Goal: Task Accomplishment & Management: Manage account settings

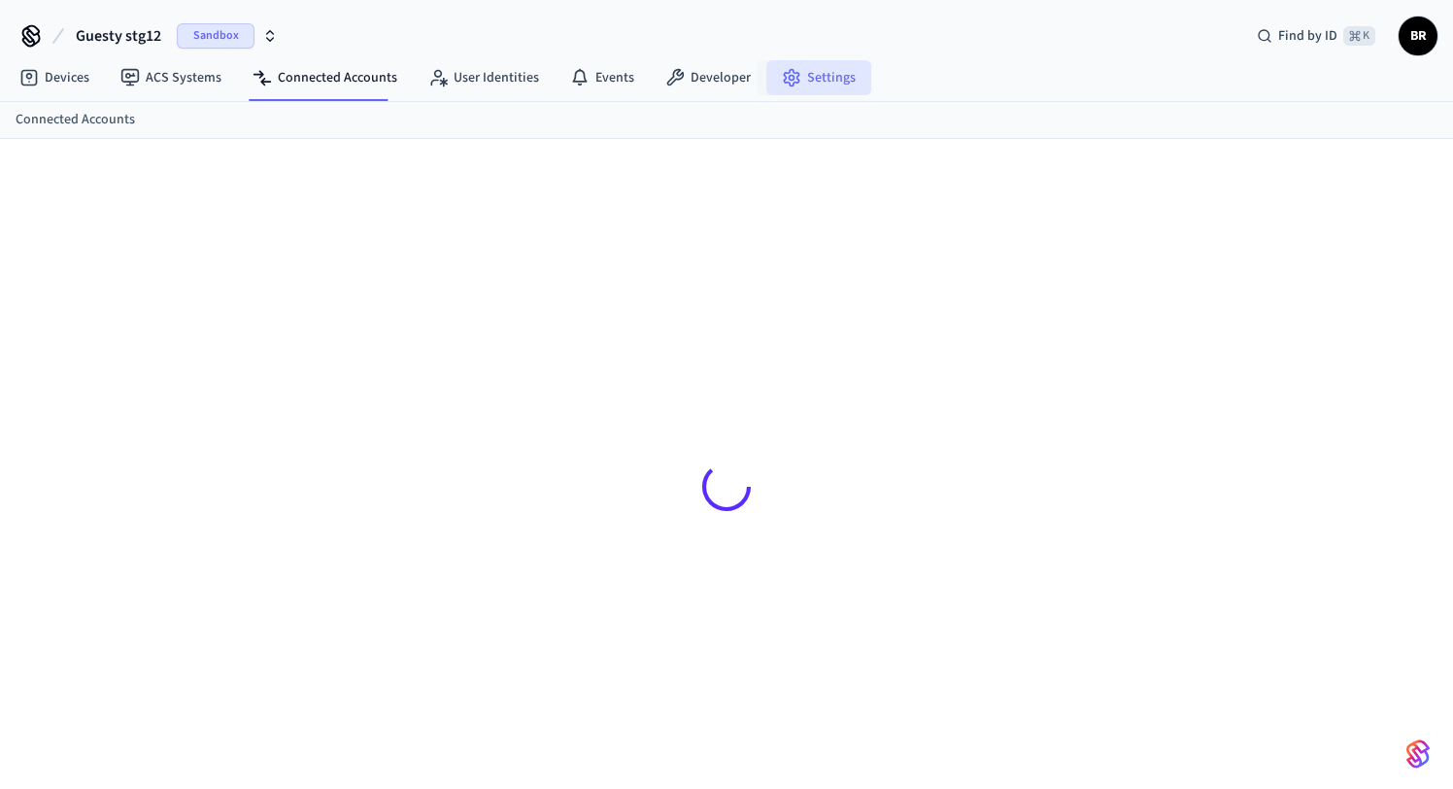
click at [791, 79] on icon at bounding box center [791, 77] width 19 height 19
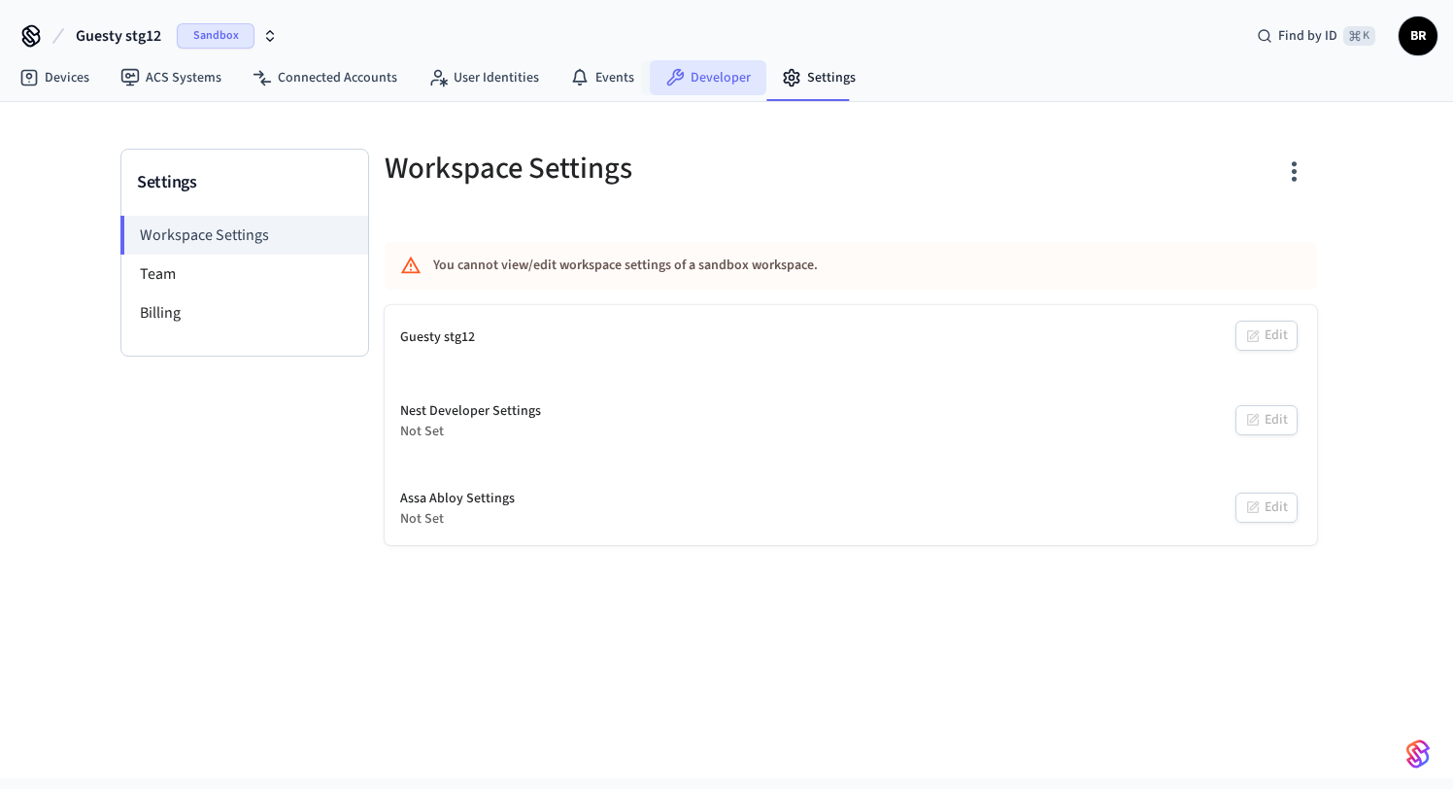
click at [717, 79] on link "Developer" at bounding box center [708, 77] width 117 height 35
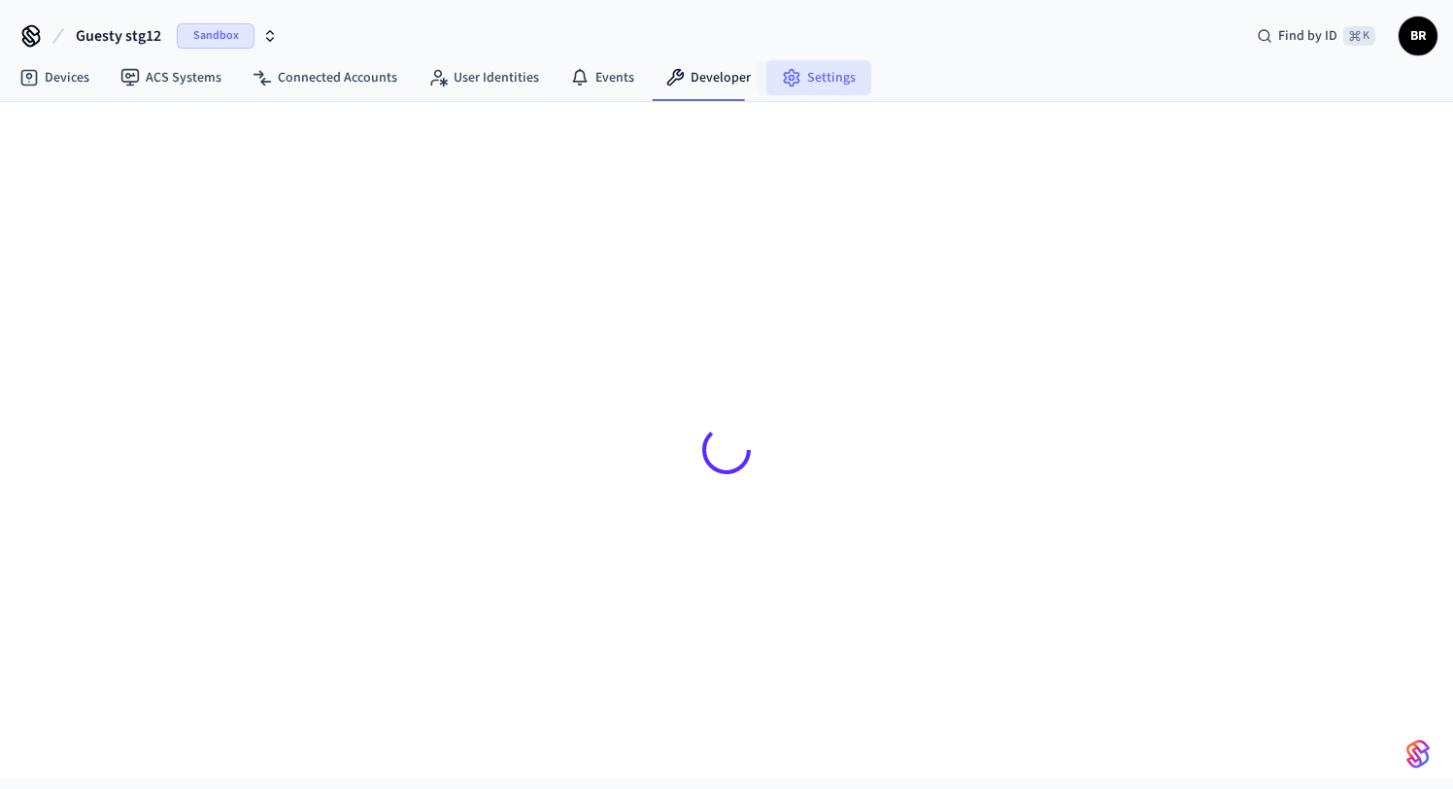
click at [791, 81] on icon at bounding box center [791, 77] width 19 height 19
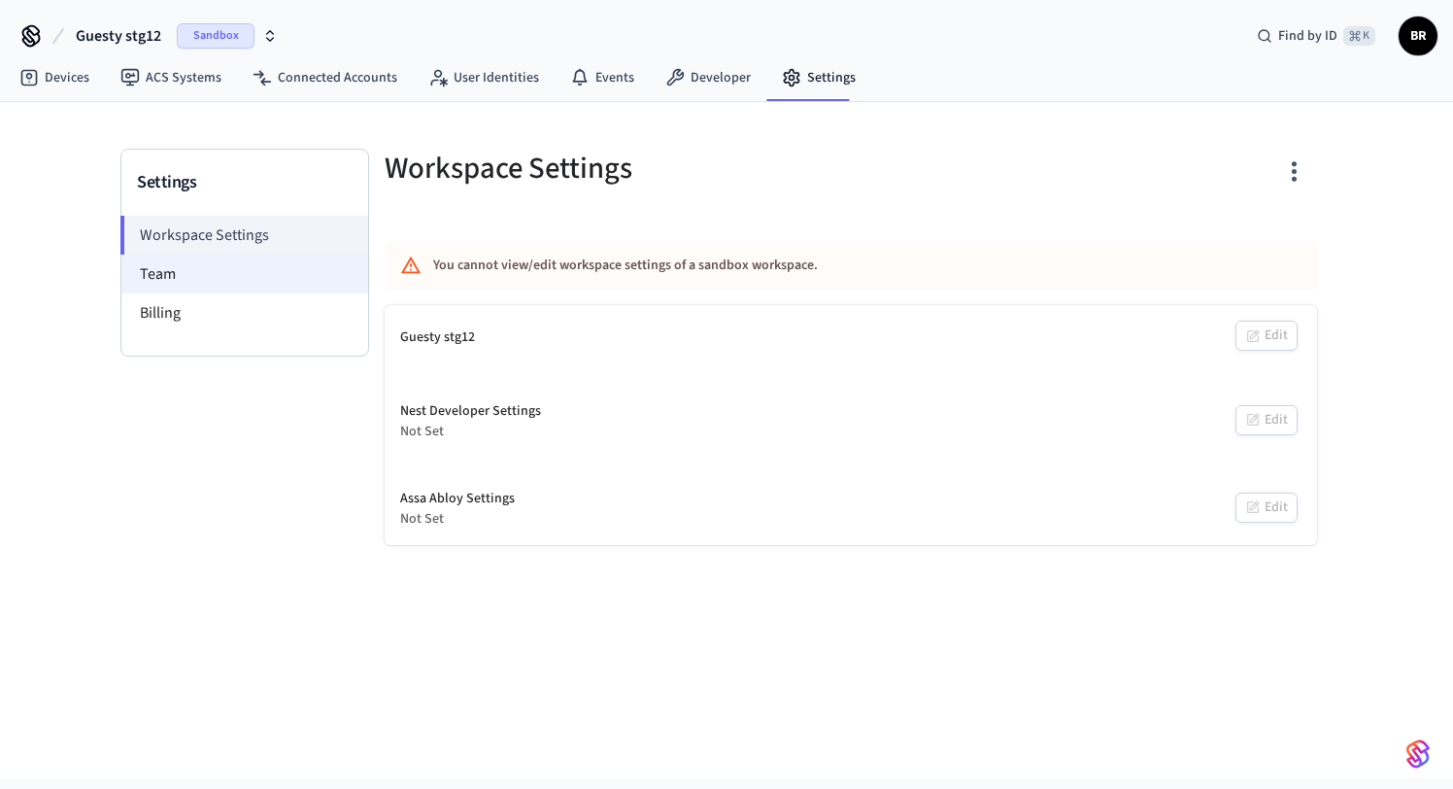
click at [215, 280] on li "Team" at bounding box center [244, 274] width 247 height 39
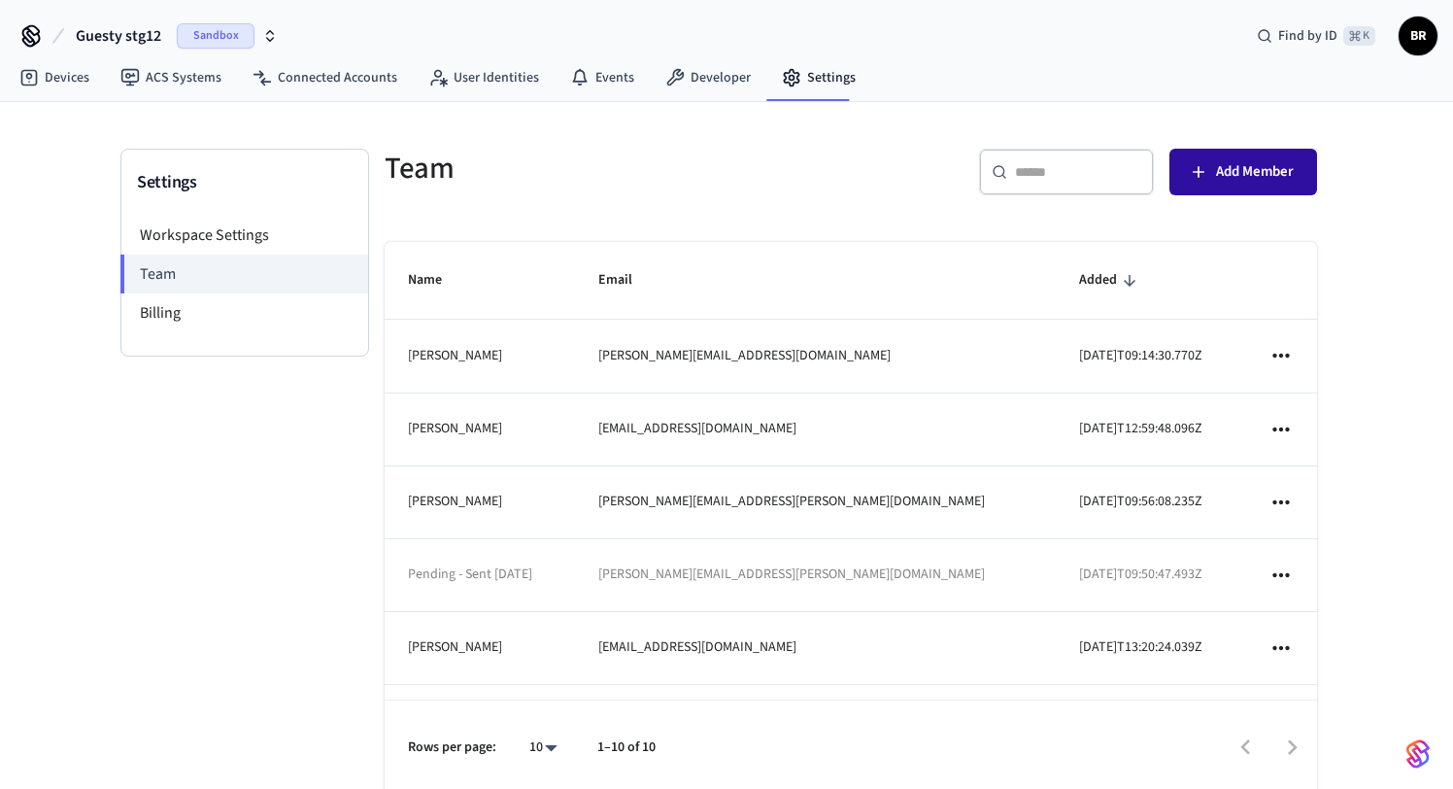
click at [1252, 178] on span "Add Member" at bounding box center [1255, 171] width 78 height 25
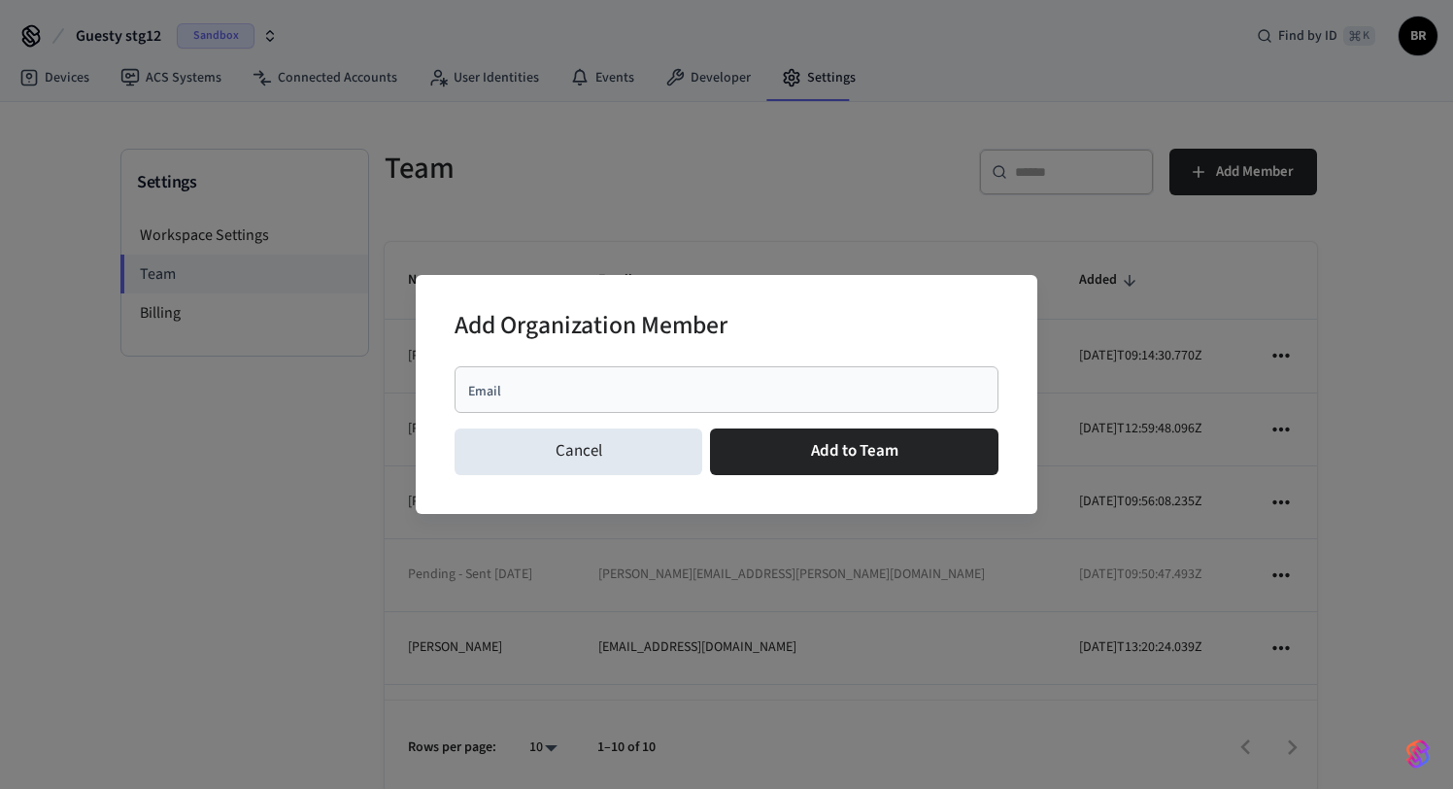
click at [547, 392] on input "Email" at bounding box center [726, 389] width 521 height 19
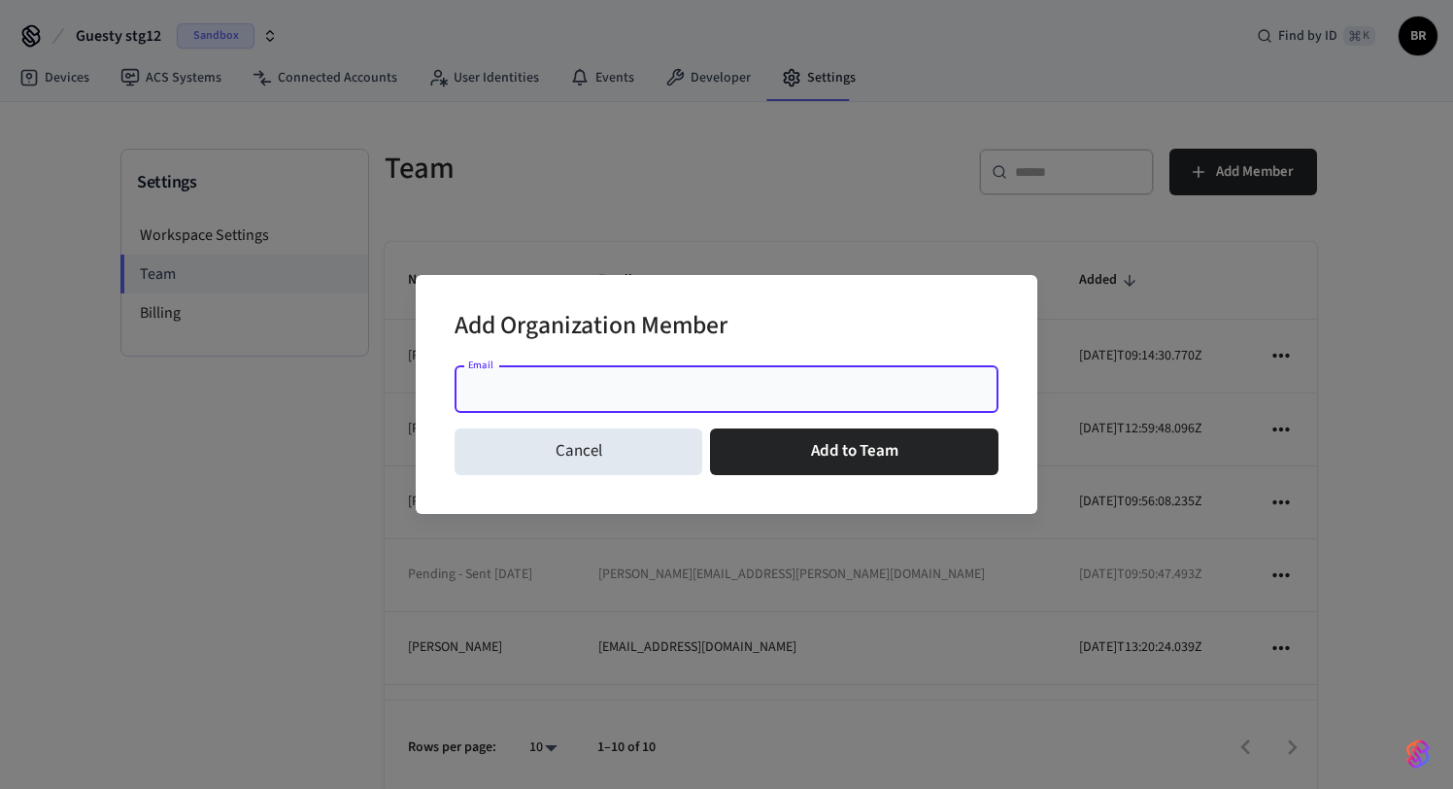
paste input "**********"
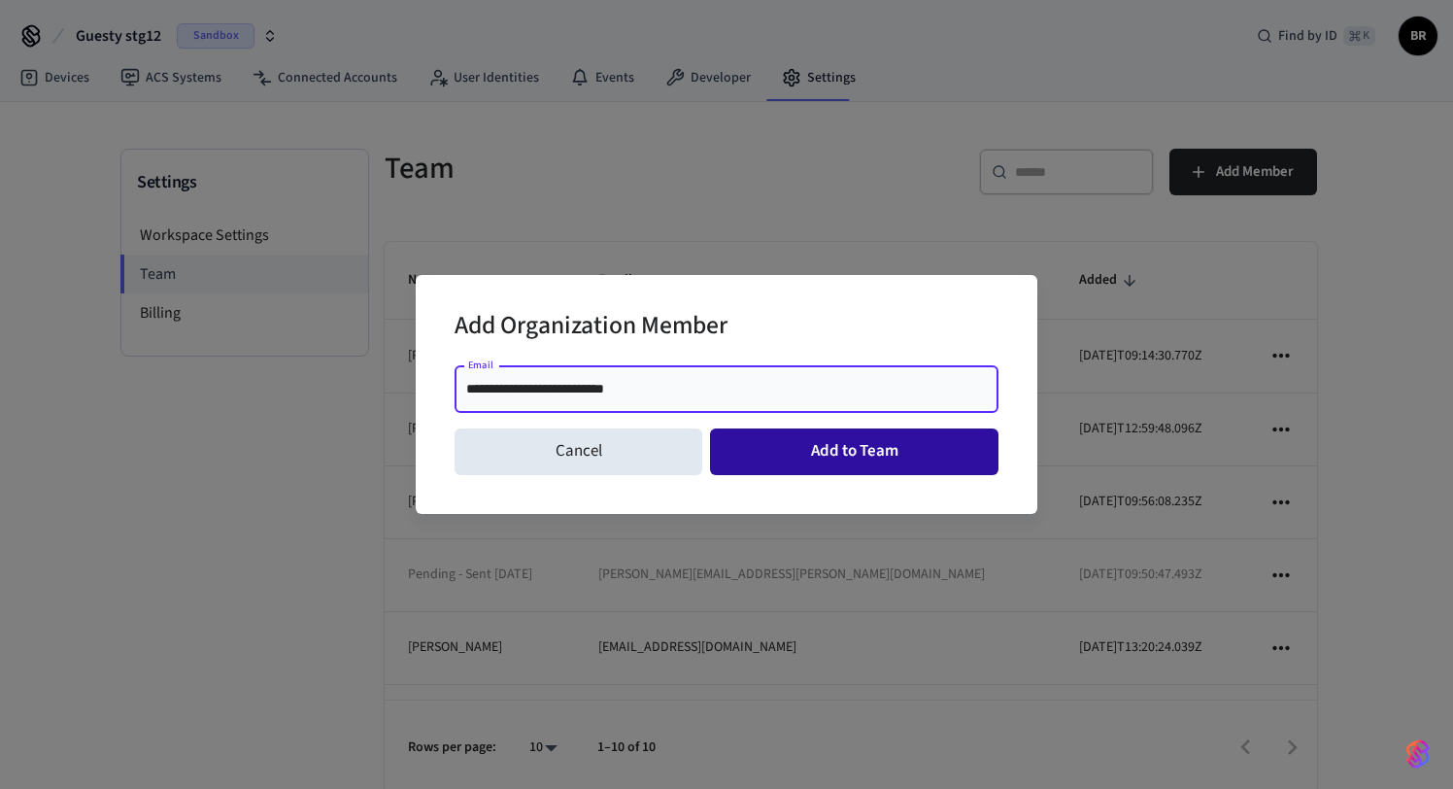
type input "**********"
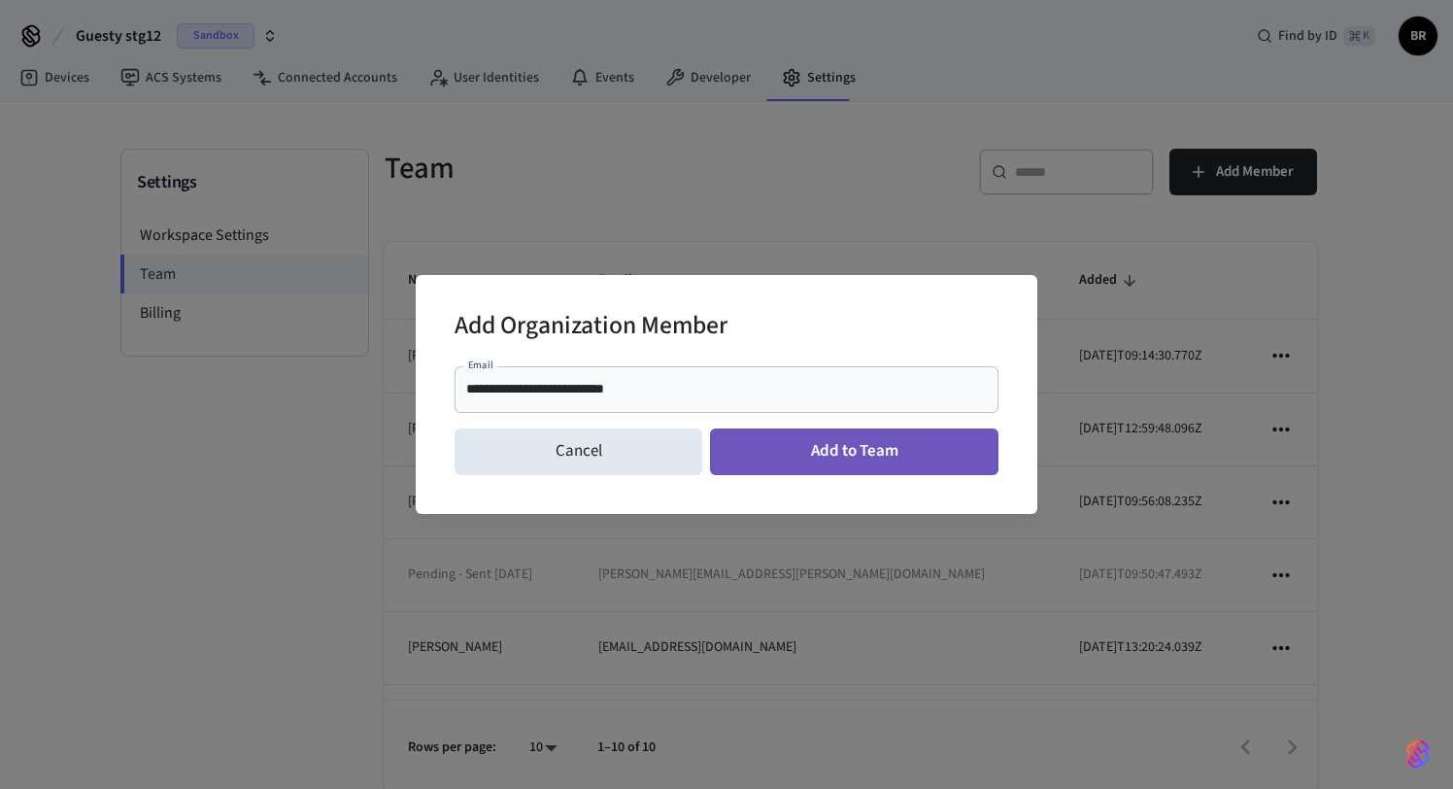
click at [842, 457] on button "Add to Team" at bounding box center [854, 451] width 289 height 47
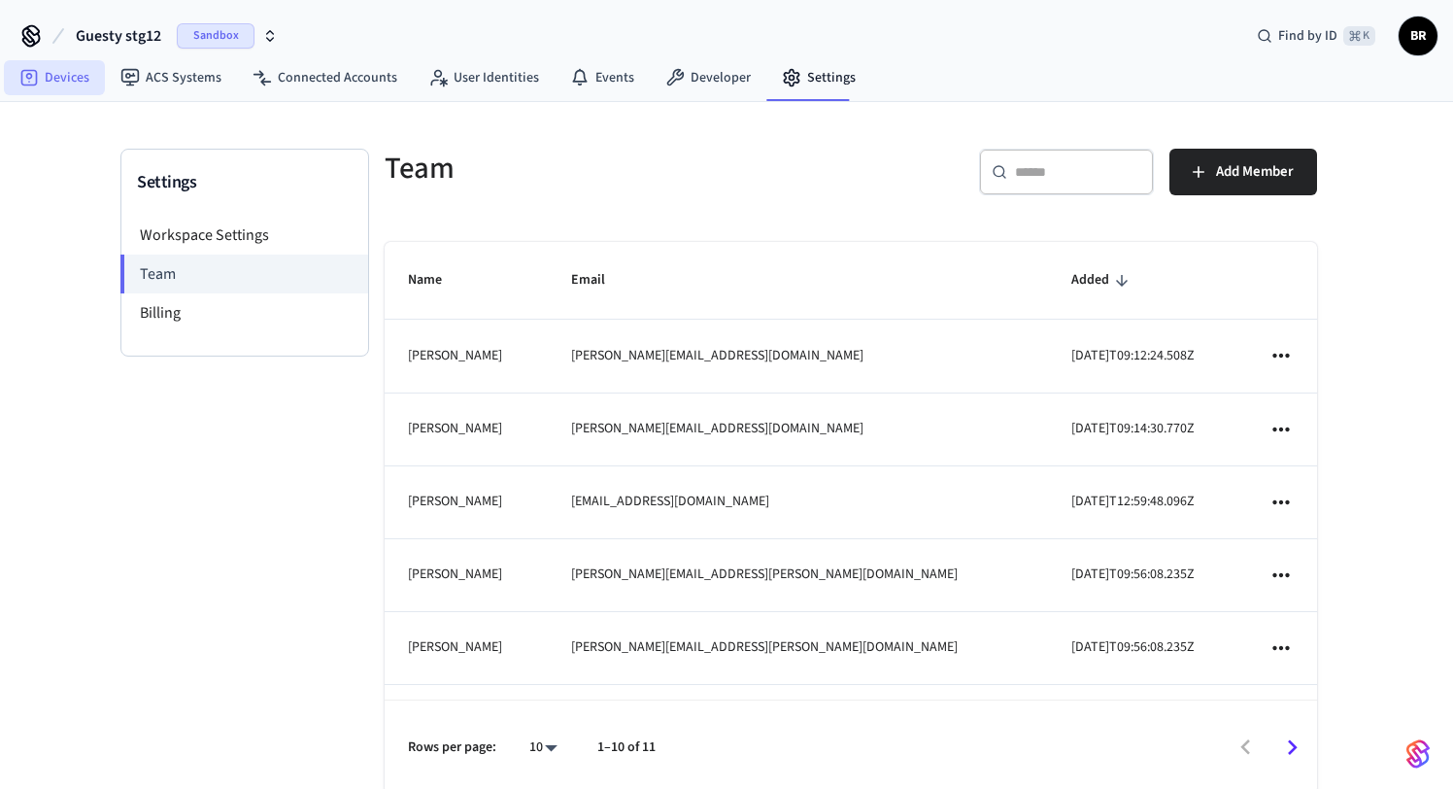
click at [56, 85] on link "Devices" at bounding box center [54, 77] width 101 height 35
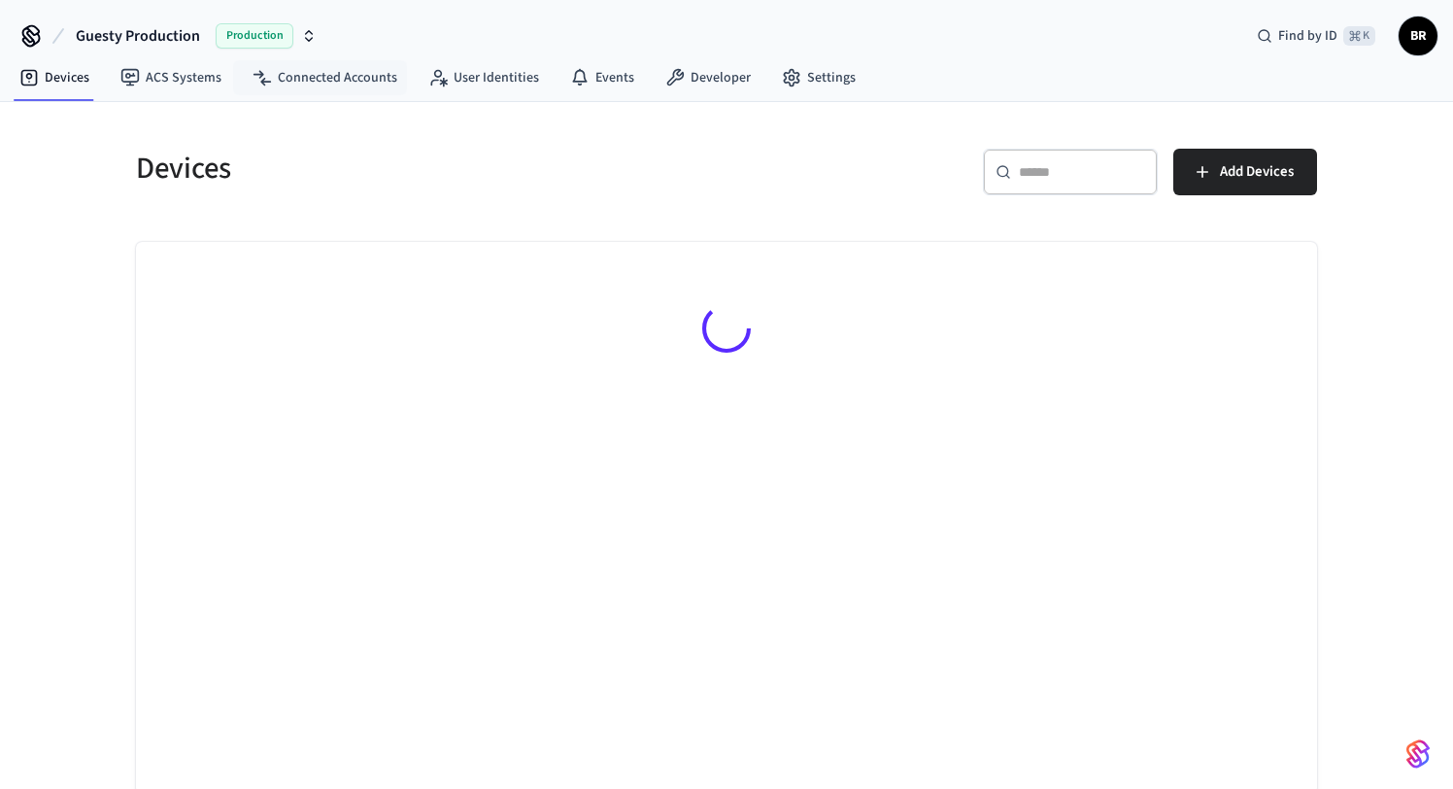
click at [265, 36] on span "Production" at bounding box center [255, 35] width 78 height 25
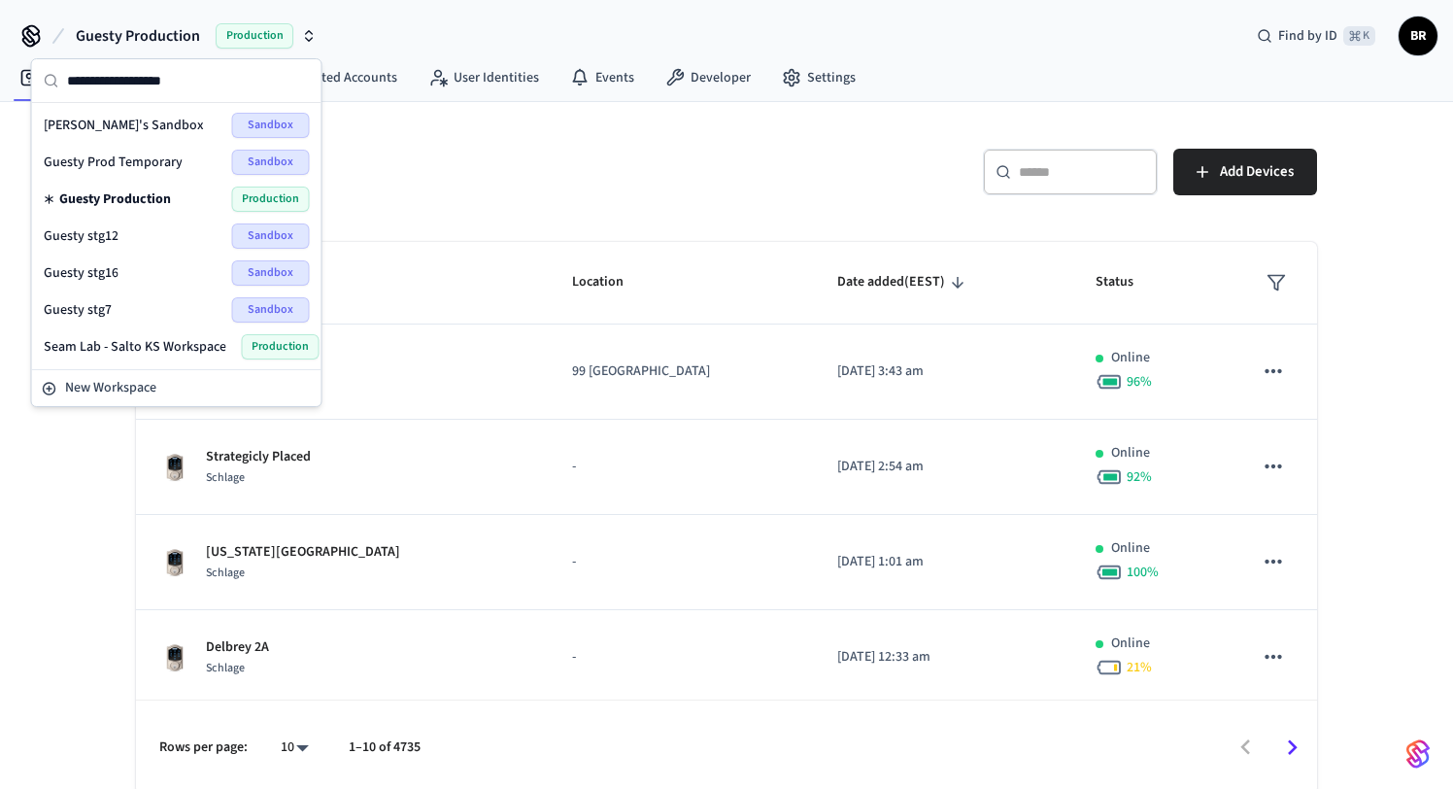
click at [119, 234] on div "Guesty stg12 Sandbox" at bounding box center [177, 235] width 266 height 25
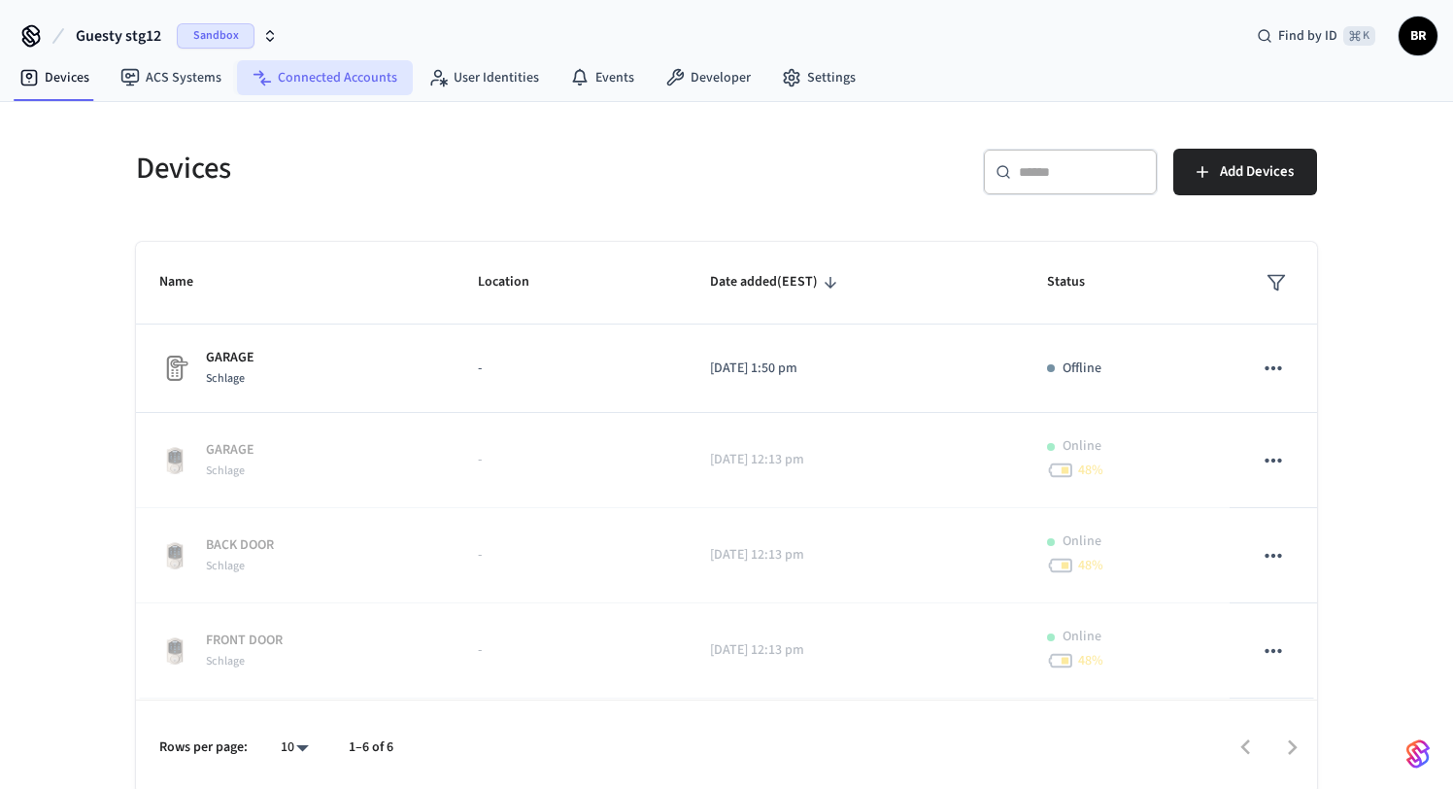
click at [315, 80] on link "Connected Accounts" at bounding box center [325, 77] width 176 height 35
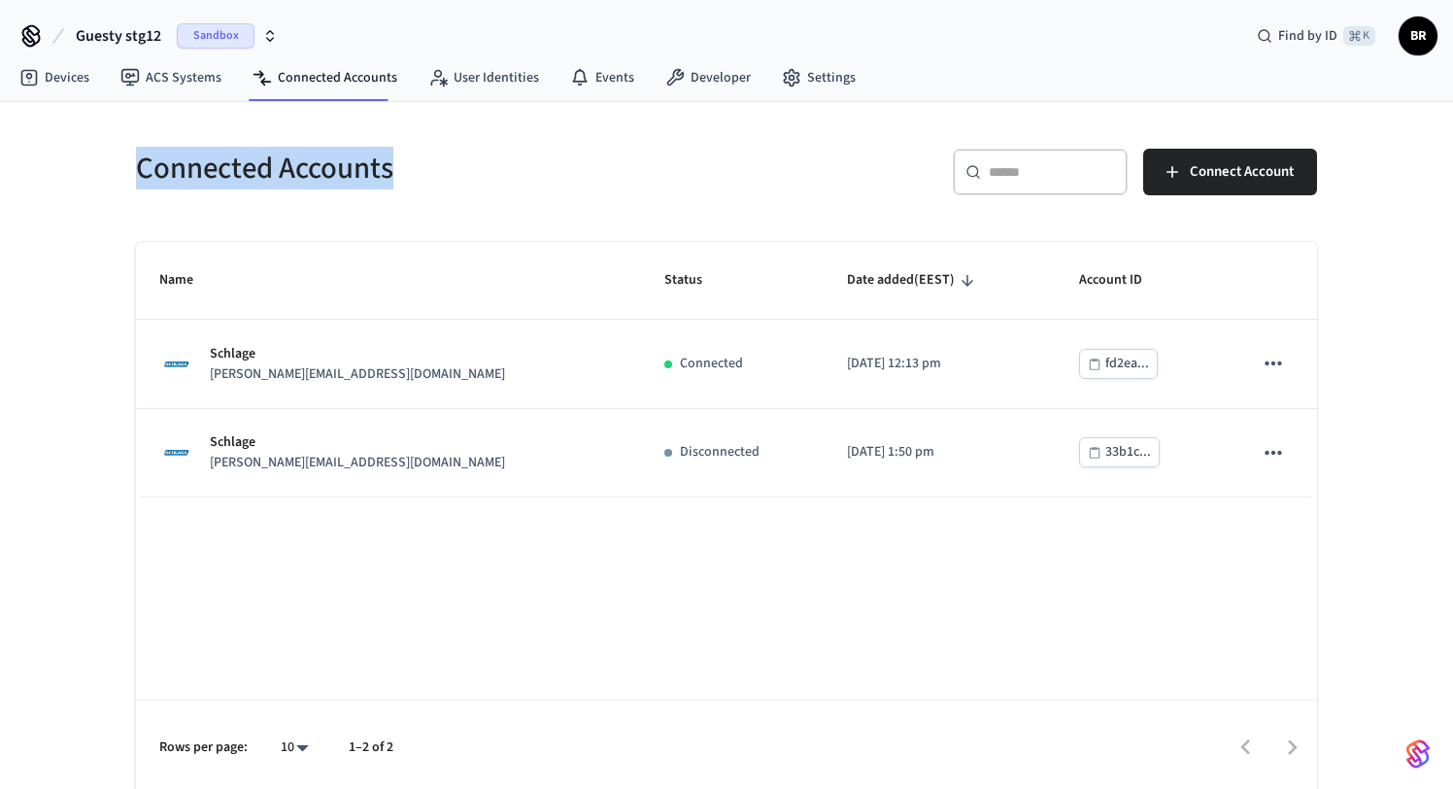
drag, startPoint x: 120, startPoint y: 168, endPoint x: 496, endPoint y: 168, distance: 376.0
click at [496, 168] on div "Connected Accounts" at bounding box center [414, 167] width 602 height 85
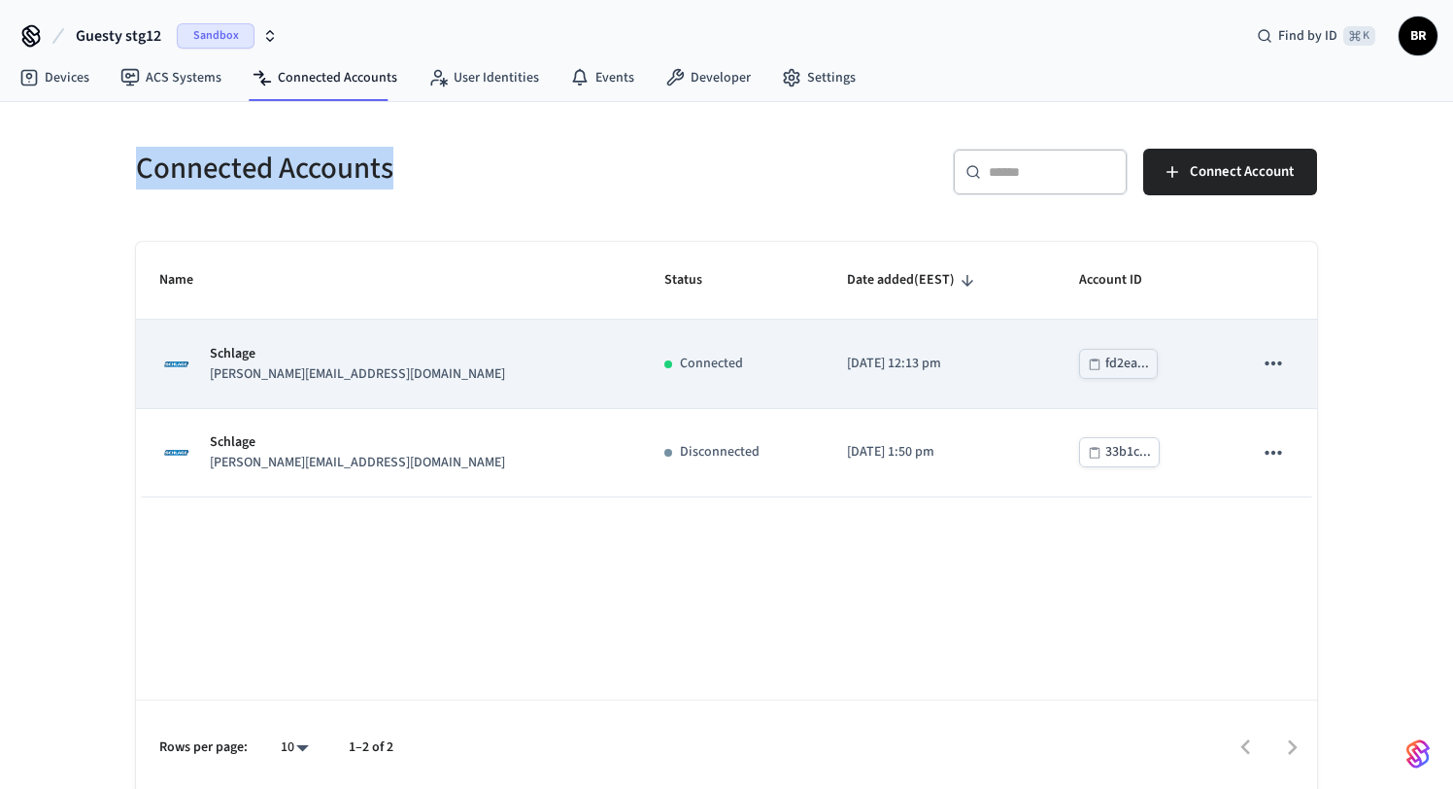
click at [1106, 367] on div "fd2ea..." at bounding box center [1128, 364] width 44 height 24
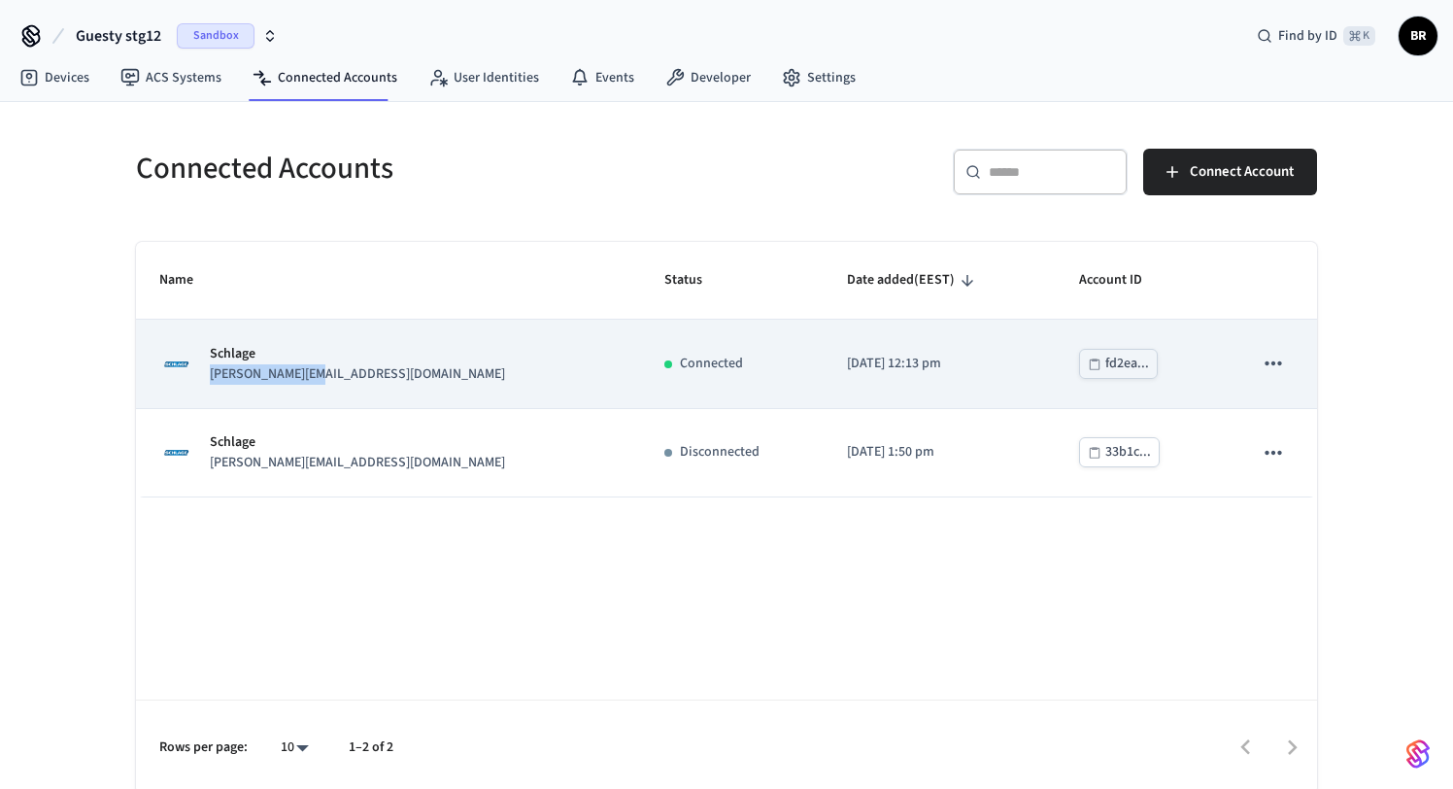
drag, startPoint x: 328, startPoint y: 374, endPoint x: 208, endPoint y: 378, distance: 120.5
click at [208, 378] on div "Schlage [PERSON_NAME][EMAIL_ADDRESS][DOMAIN_NAME]" at bounding box center [388, 364] width 459 height 41
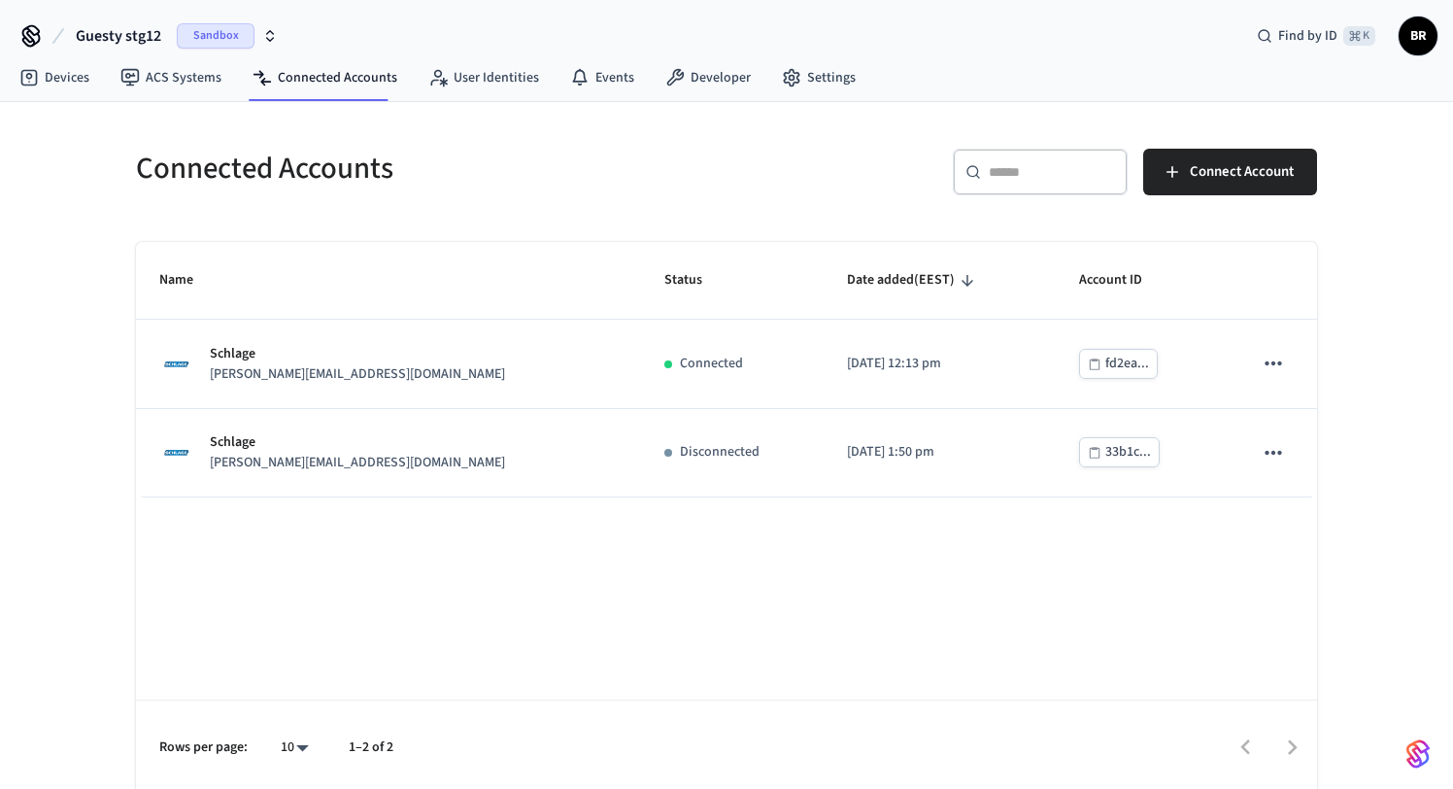
click at [329, 586] on div "Name Status Date added (EEST) Account ID Schlage [PERSON_NAME][EMAIL_ADDRESS][D…" at bounding box center [726, 518] width 1181 height 552
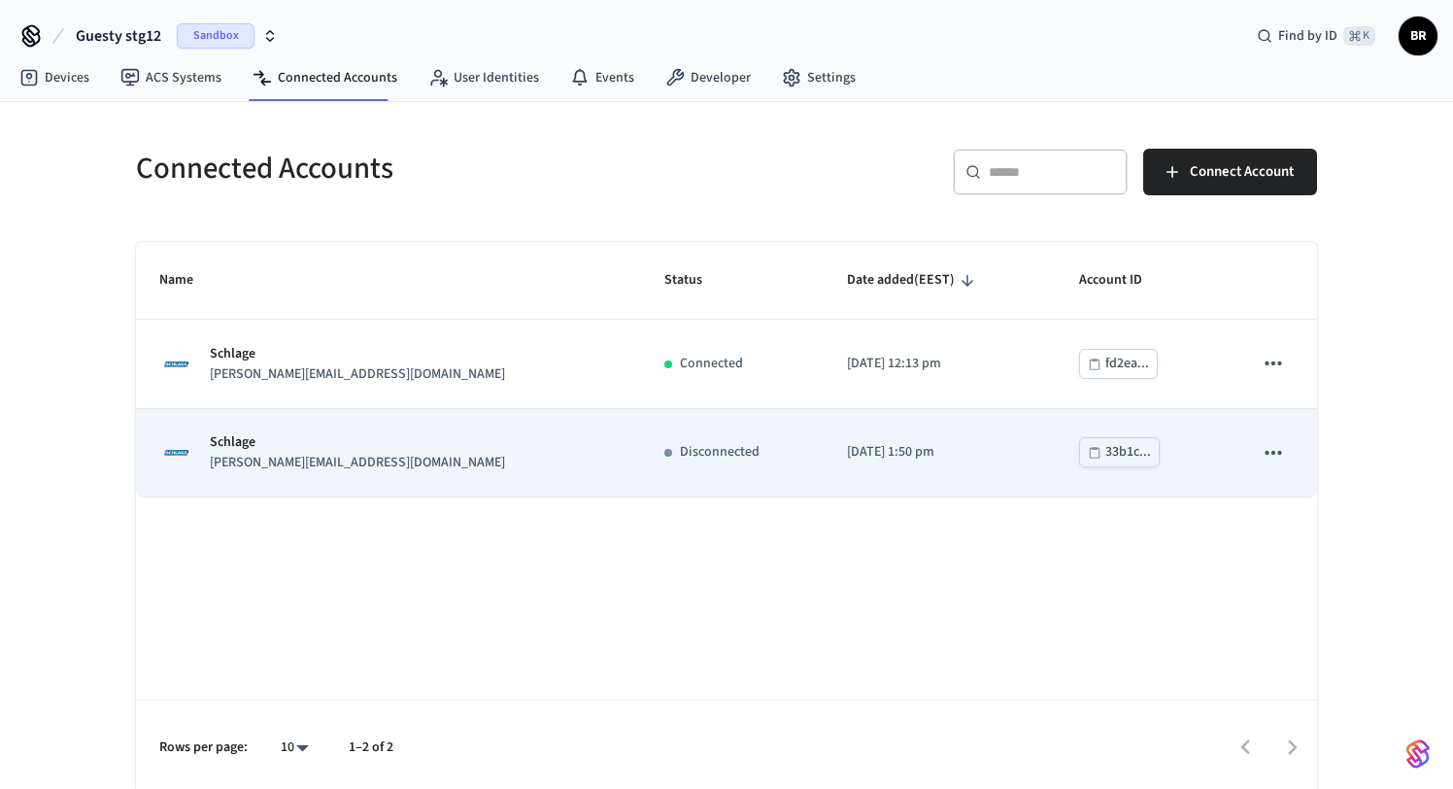
click at [1106, 453] on div "33b1c..." at bounding box center [1129, 452] width 46 height 24
